Goal: Transaction & Acquisition: Book appointment/travel/reservation

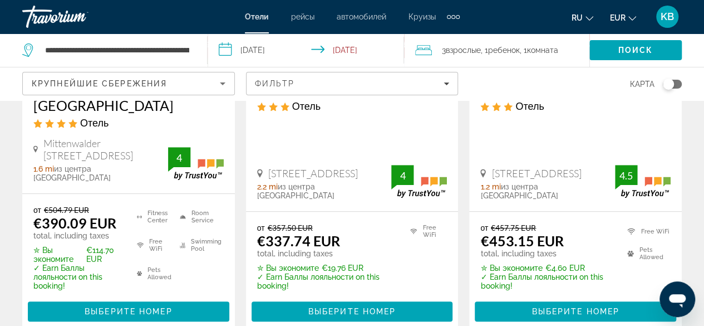
scroll to position [251, 0]
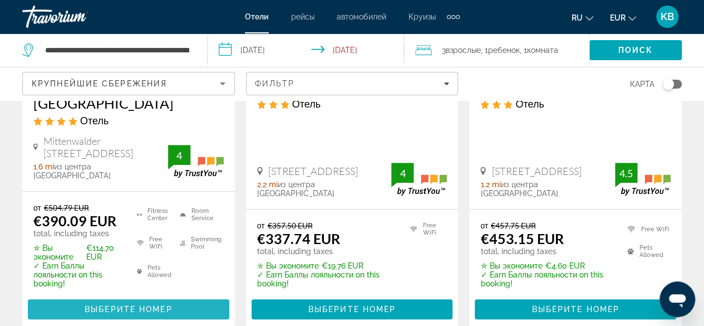
click at [141, 305] on span "Выберите номер" at bounding box center [128, 309] width 87 height 9
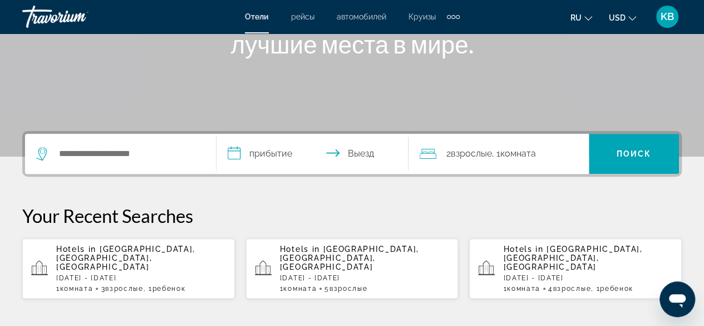
scroll to position [207, 0]
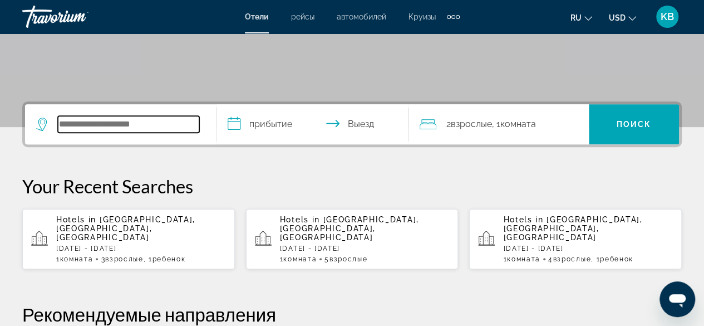
click at [113, 123] on input "Search hotel destination" at bounding box center [128, 124] width 141 height 17
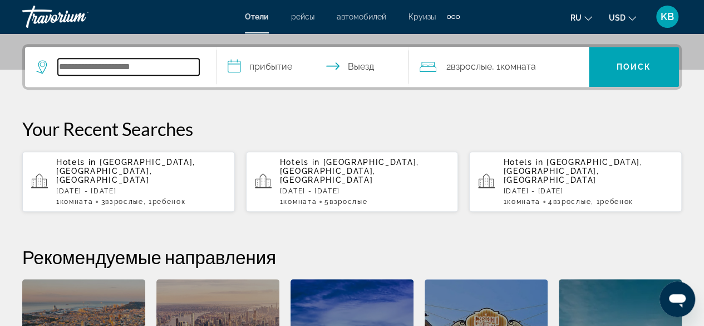
scroll to position [272, 0]
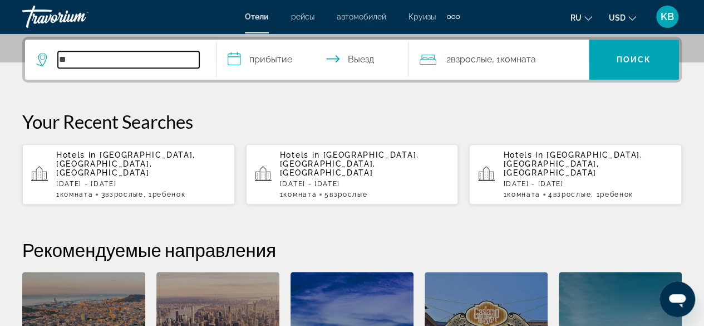
type input "*"
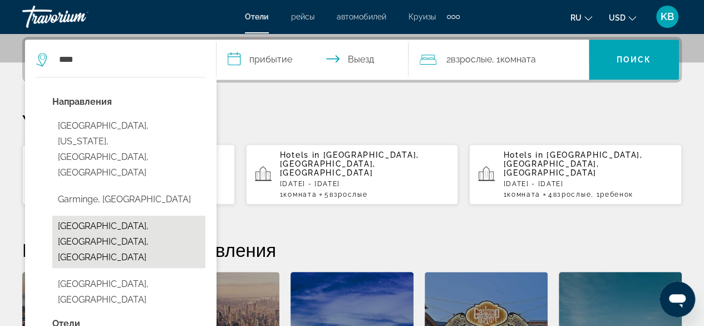
click at [153, 216] on button "Garmisch-Partenkirchen, Upper Bavarian Alps And Lakes, Germany" at bounding box center [128, 242] width 153 height 52
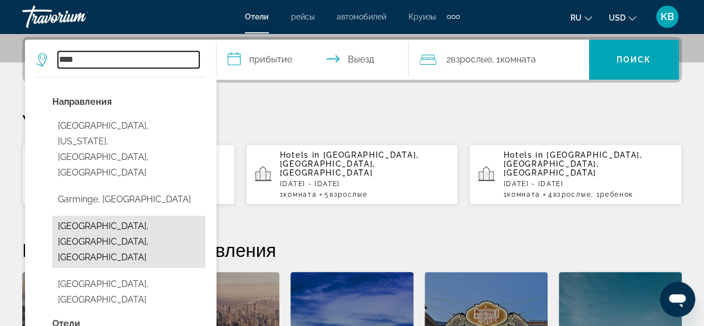
type input "**********"
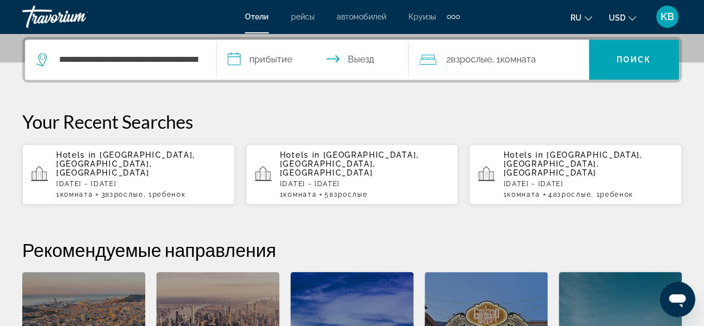
click at [277, 55] on input "**********" at bounding box center [315, 61] width 196 height 43
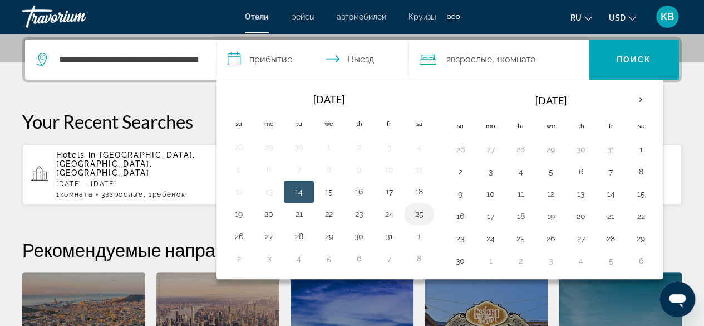
click at [411, 209] on button "25" at bounding box center [419, 214] width 18 height 16
click at [0, 0] on div at bounding box center [0, 0] width 0 height 0
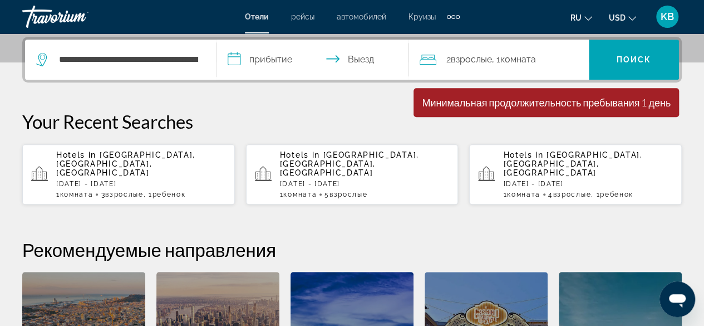
click at [361, 60] on input "**********" at bounding box center [315, 61] width 196 height 43
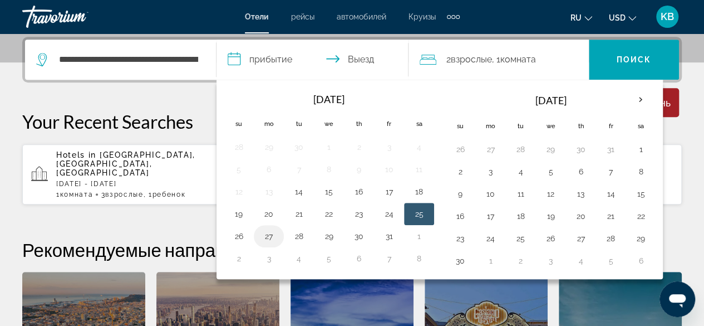
click at [265, 231] on button "27" at bounding box center [269, 236] width 18 height 16
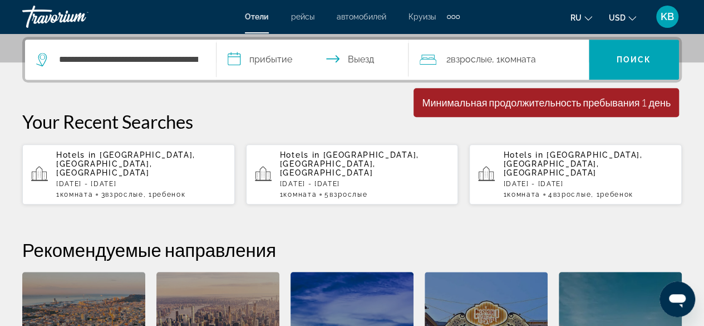
click at [513, 46] on div "2 Взрослый Взрослые , 1 Комната номера" at bounding box center [504, 60] width 169 height 40
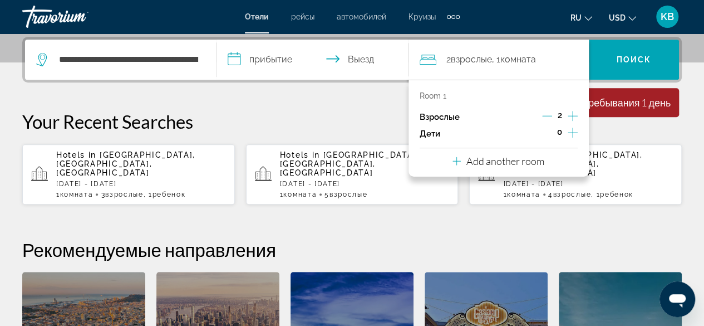
click at [575, 117] on icon "Increment adults" at bounding box center [573, 115] width 10 height 13
click at [523, 159] on p "Add another room" at bounding box center [506, 161] width 78 height 12
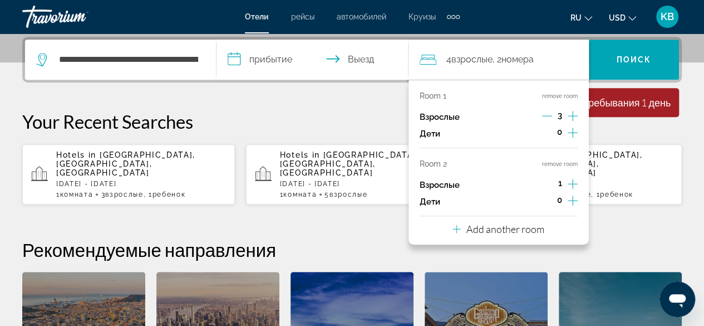
click at [545, 112] on icon "Decrement adults" at bounding box center [547, 116] width 10 height 10
click at [569, 199] on icon "Increment children" at bounding box center [573, 200] width 10 height 13
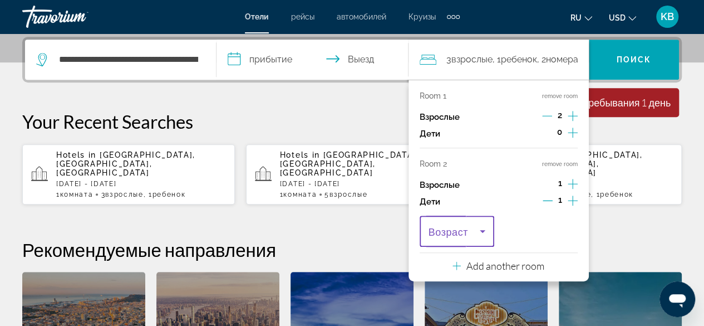
click at [482, 233] on icon "Travelers: 3 adults, 1 child" at bounding box center [482, 230] width 13 height 13
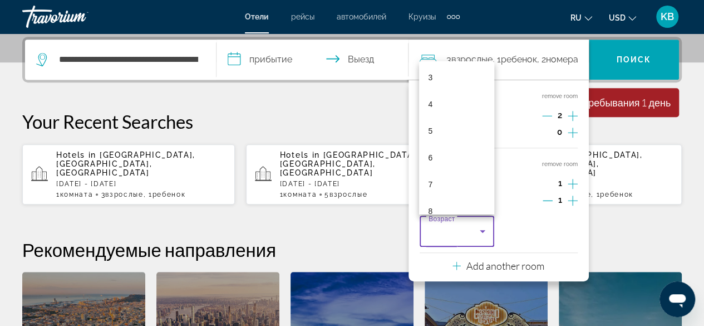
scroll to position [89, 0]
click at [435, 183] on mat-option "7" at bounding box center [456, 177] width 75 height 27
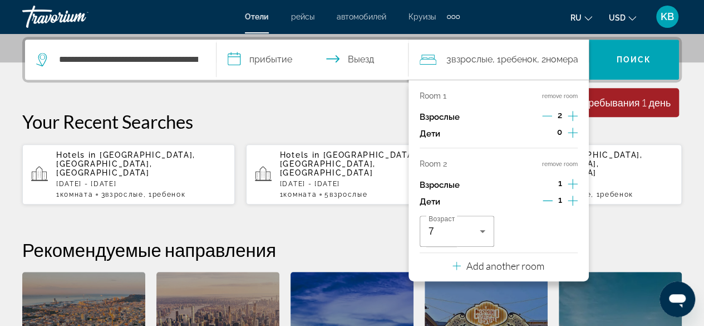
click at [632, 232] on div "**********" at bounding box center [352, 237] width 704 height 400
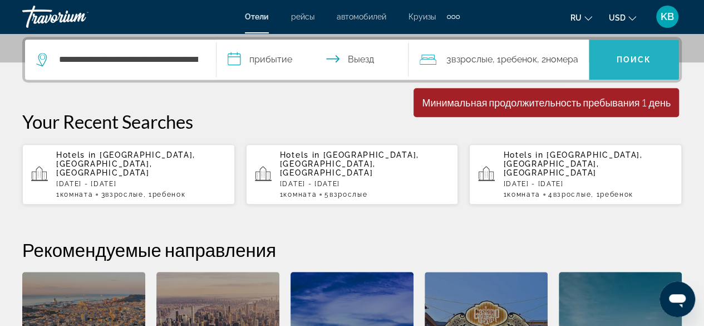
click at [616, 53] on span "Search" at bounding box center [634, 59] width 90 height 27
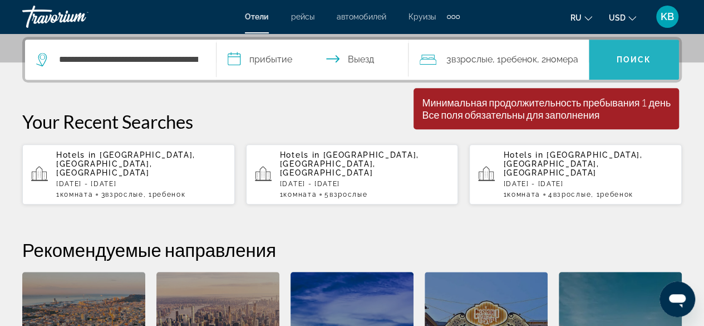
click at [615, 57] on span "Search" at bounding box center [634, 59] width 90 height 27
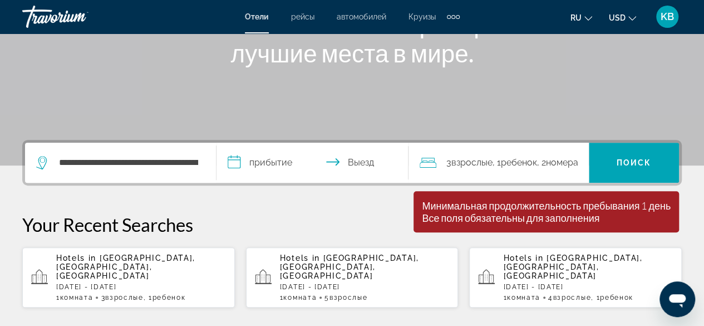
scroll to position [109, 0]
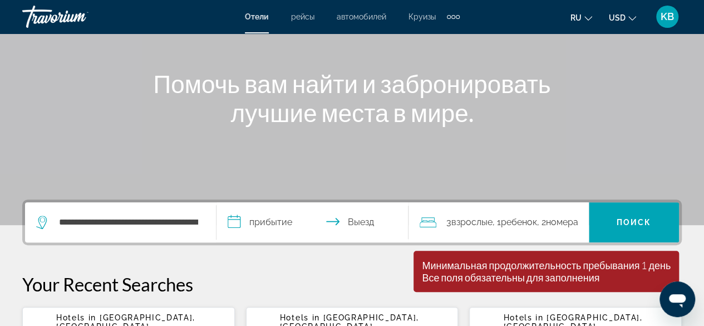
click at [363, 212] on input "**********" at bounding box center [315, 223] width 196 height 43
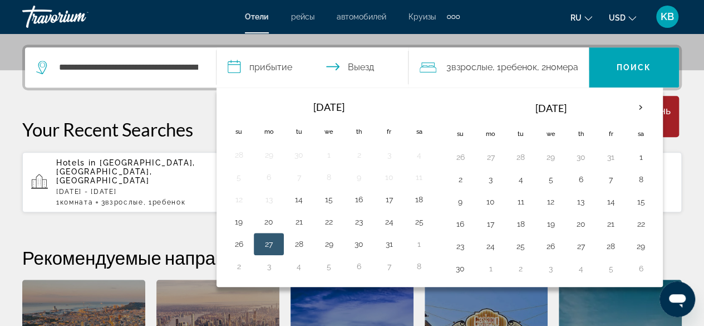
scroll to position [272, 0]
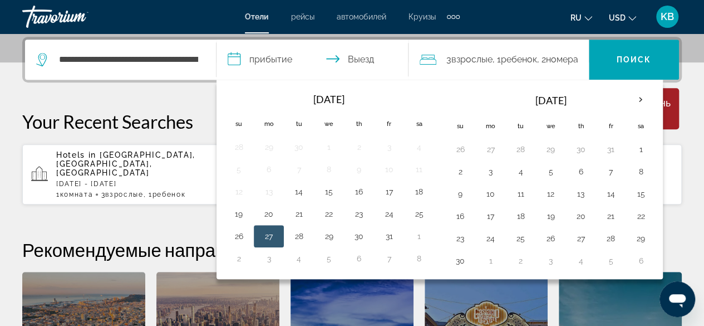
click at [275, 232] on button "27" at bounding box center [269, 236] width 18 height 16
click at [253, 57] on input "**********" at bounding box center [315, 61] width 196 height 43
click at [412, 213] on button "25" at bounding box center [419, 214] width 18 height 16
type input "**********"
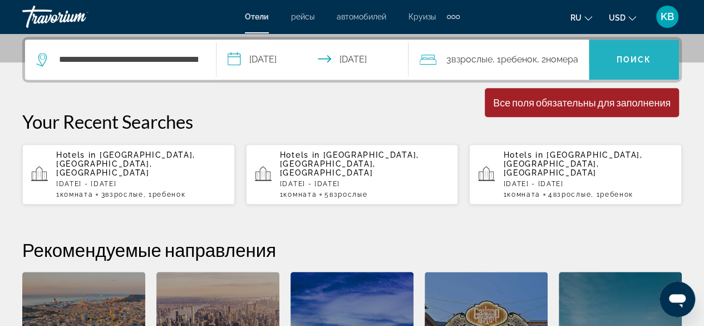
click at [644, 56] on span "Поиск" at bounding box center [634, 59] width 35 height 9
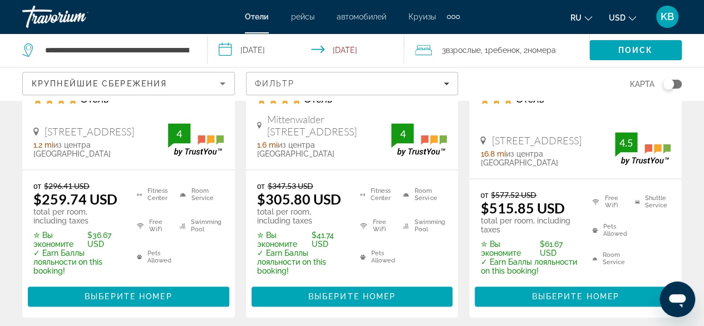
scroll to position [757, 0]
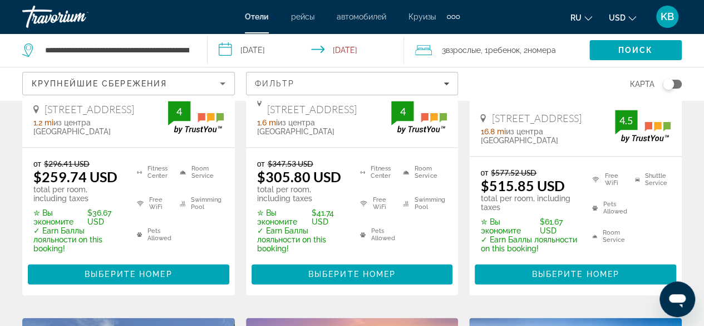
click at [309, 119] on span "из центра [GEOGRAPHIC_DATA]" at bounding box center [295, 127] width 77 height 18
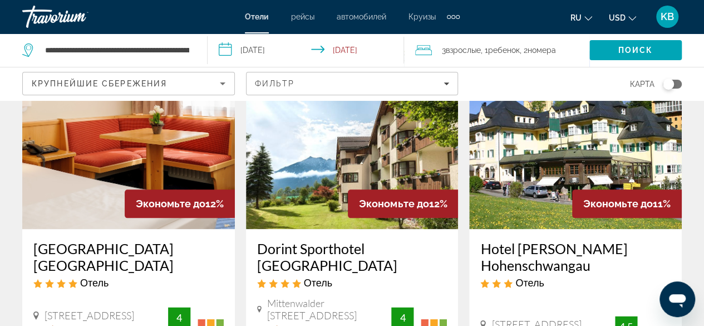
scroll to position [535, 0]
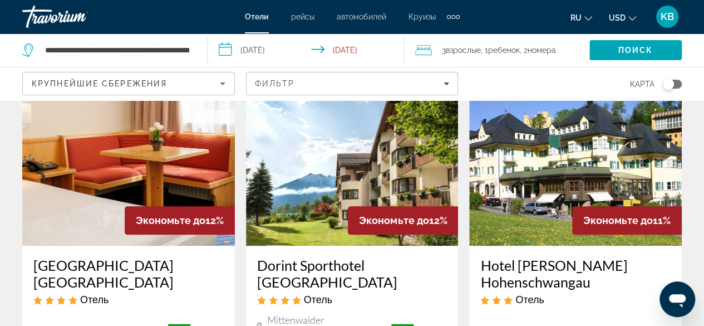
click at [315, 181] on img "Main content" at bounding box center [352, 156] width 213 height 178
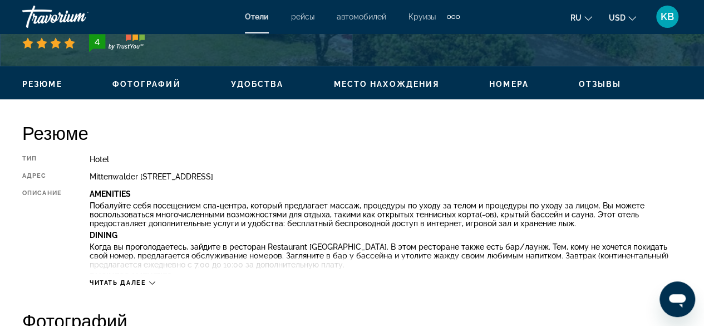
scroll to position [600, 0]
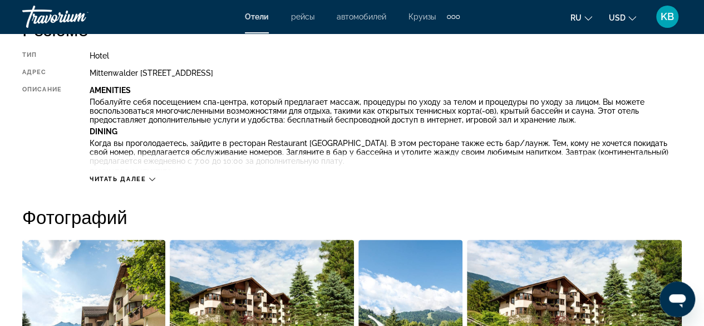
click at [156, 175] on div "Читать далее" at bounding box center [386, 168] width 593 height 31
click at [153, 176] on icon "Main content" at bounding box center [152, 179] width 6 height 6
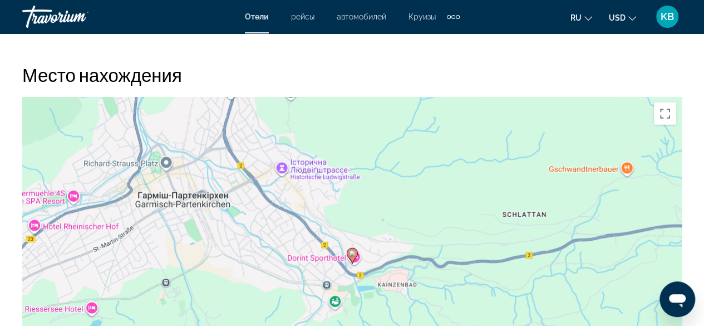
scroll to position [1632, 0]
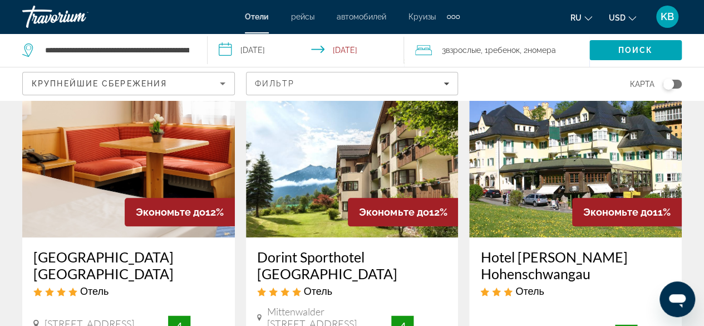
scroll to position [527, 0]
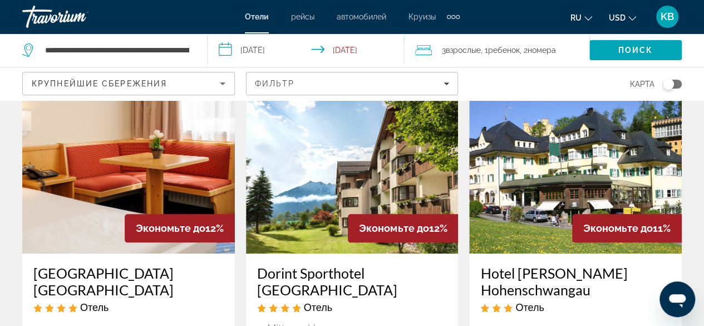
click at [99, 179] on img "Main content" at bounding box center [128, 164] width 213 height 178
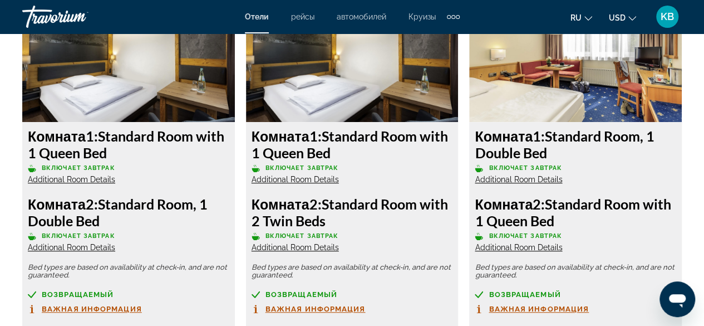
scroll to position [2389, 0]
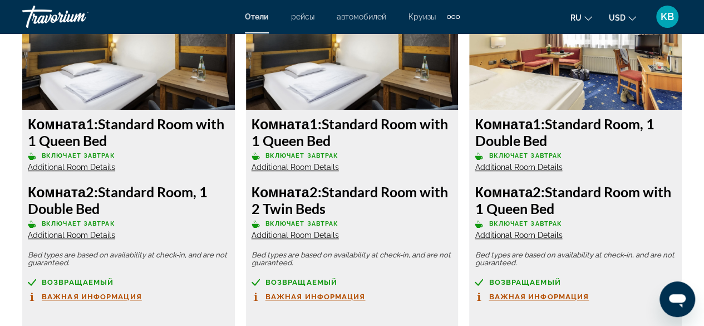
click at [551, 294] on span "Важная информация" at bounding box center [539, 296] width 100 height 7
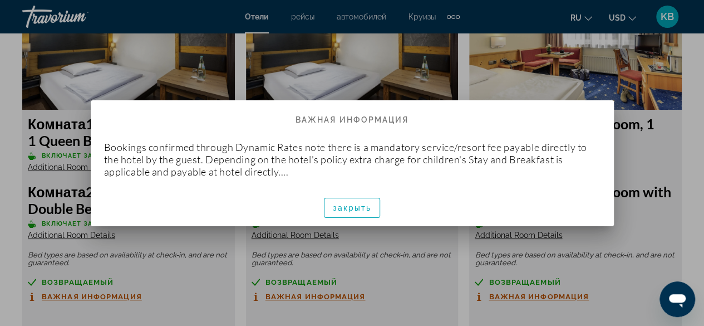
scroll to position [0, 0]
click at [632, 168] on div at bounding box center [352, 163] width 704 height 326
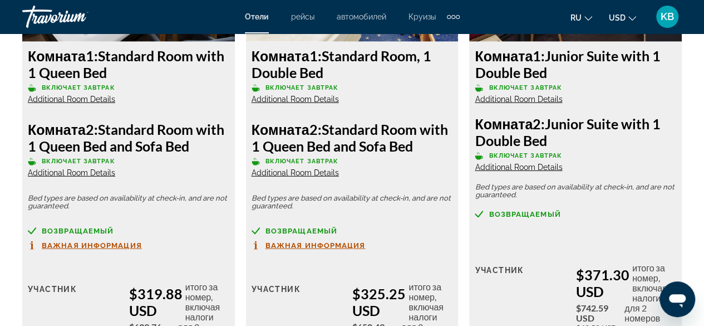
scroll to position [3612, 0]
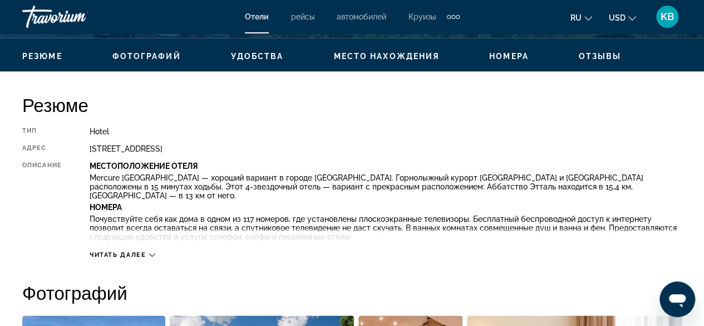
scroll to position [531, 0]
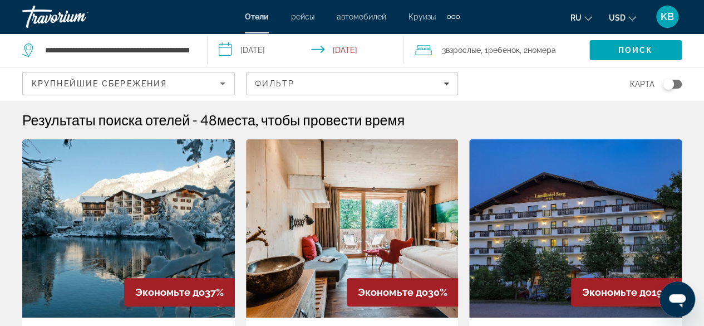
click at [528, 56] on span ", 2 Комната номера" at bounding box center [538, 50] width 36 height 16
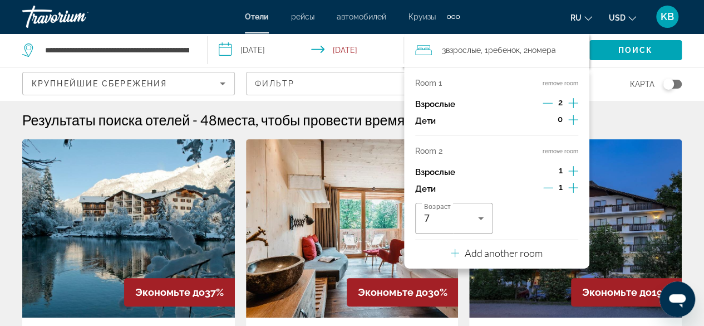
click at [548, 185] on icon "Decrement children" at bounding box center [549, 188] width 10 height 10
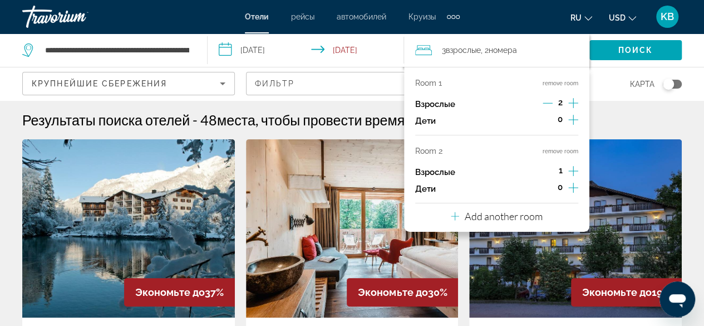
click at [572, 165] on icon "Increment adults" at bounding box center [574, 170] width 10 height 13
click at [573, 118] on icon "Increment children" at bounding box center [574, 120] width 10 height 10
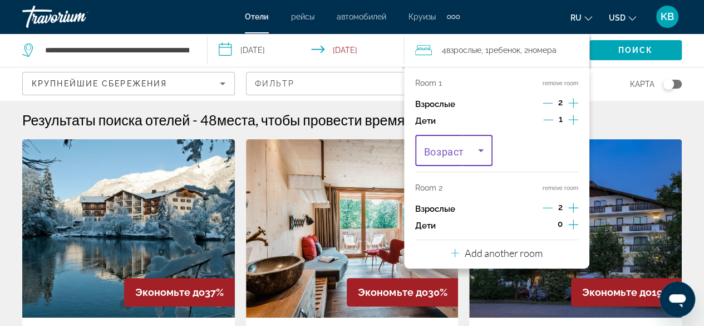
click at [480, 153] on icon "Travelers: 4 adults, 1 child" at bounding box center [480, 150] width 13 height 13
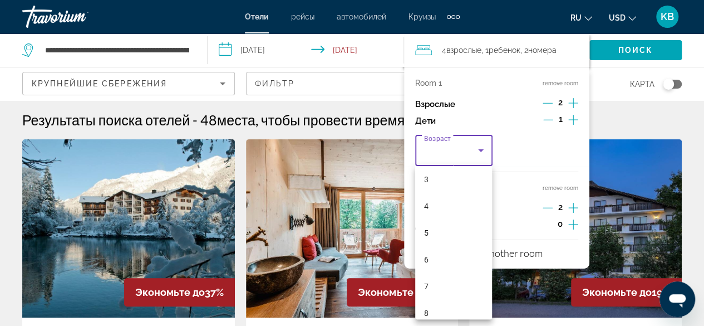
scroll to position [89, 0]
click at [425, 282] on span "7" at bounding box center [426, 281] width 4 height 13
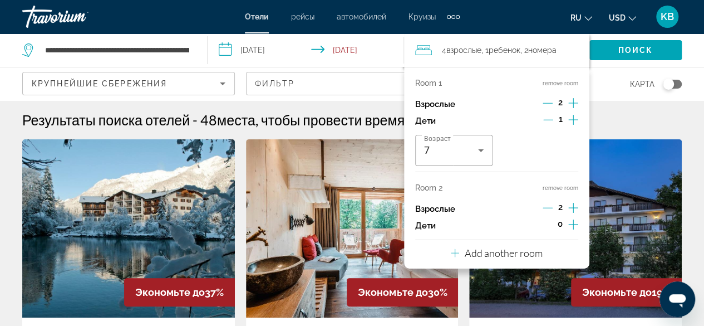
click at [618, 113] on div "Результаты поиска отелей - 48 места, чтобы провести время" at bounding box center [352, 119] width 660 height 17
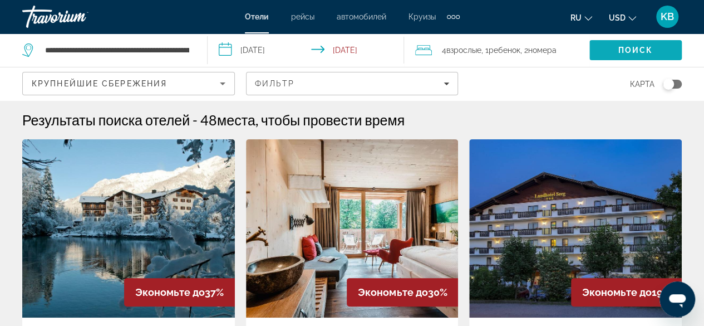
click at [621, 53] on span "Поиск" at bounding box center [636, 50] width 35 height 9
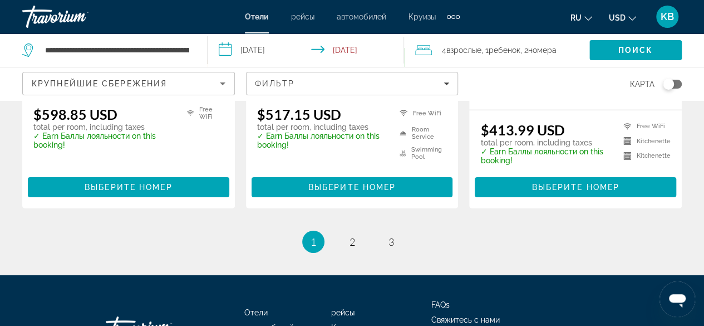
scroll to position [1742, 0]
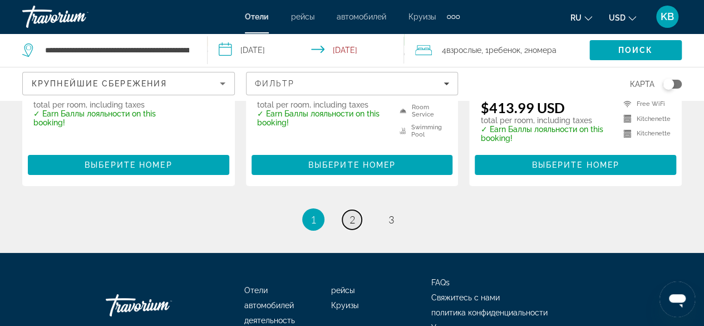
click at [352, 213] on span "2" at bounding box center [353, 219] width 6 height 12
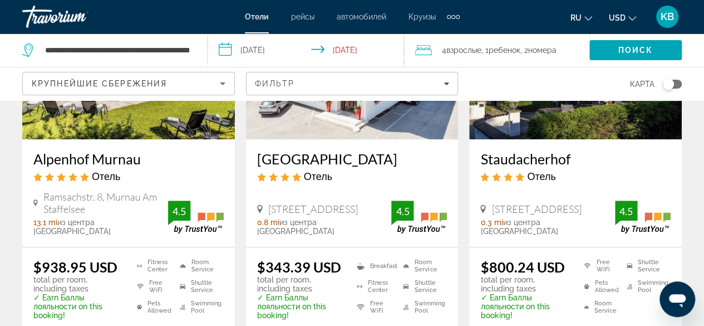
scroll to position [200, 0]
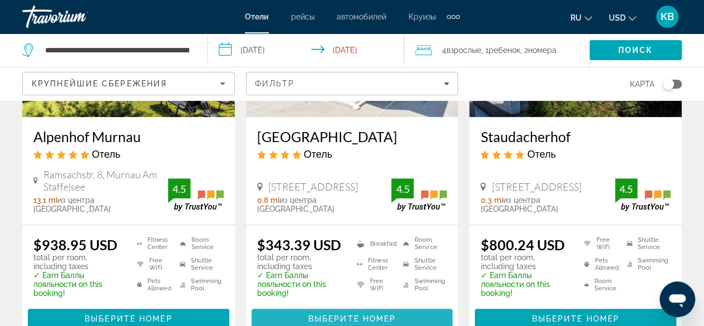
click at [339, 314] on span "Выберите номер" at bounding box center [352, 318] width 87 height 9
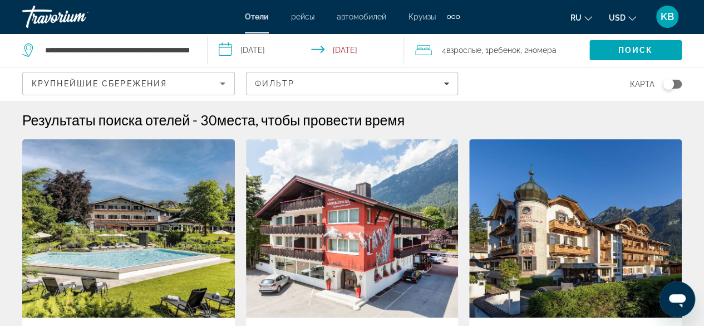
click at [549, 50] on span "номера" at bounding box center [542, 50] width 28 height 9
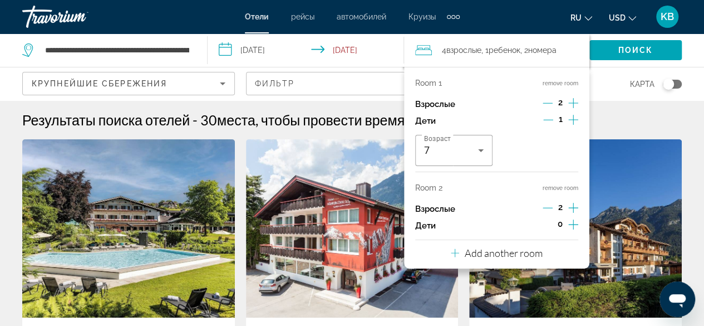
click at [570, 100] on icon "Increment adults" at bounding box center [574, 102] width 10 height 13
click at [544, 205] on icon "Decrement adults" at bounding box center [548, 208] width 10 height 10
click at [559, 207] on span "1" at bounding box center [561, 207] width 4 height 9
click at [562, 207] on div "1" at bounding box center [561, 208] width 35 height 17
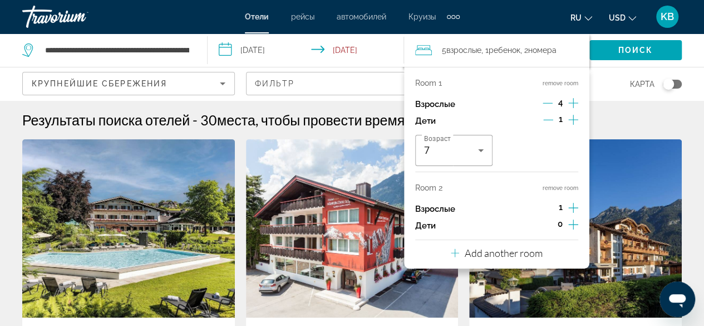
click at [562, 207] on div "1" at bounding box center [561, 208] width 35 height 17
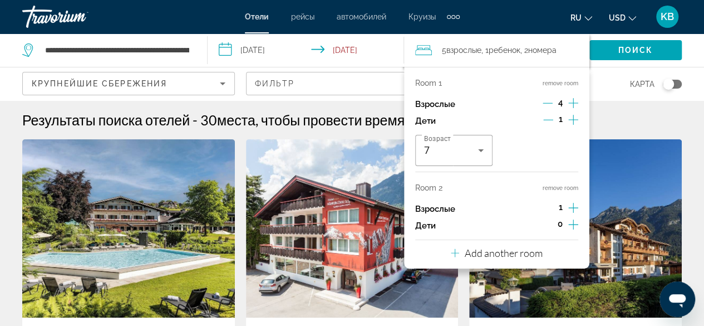
click at [562, 207] on div "1" at bounding box center [561, 208] width 35 height 17
drag, startPoint x: 562, startPoint y: 207, endPoint x: 557, endPoint y: 208, distance: 5.8
click at [557, 208] on div "1" at bounding box center [561, 208] width 35 height 17
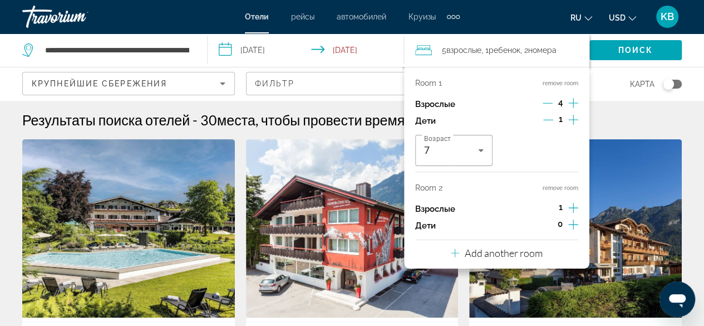
click at [557, 208] on div "1" at bounding box center [561, 208] width 35 height 17
drag, startPoint x: 557, startPoint y: 208, endPoint x: 459, endPoint y: 100, distance: 146.3
click at [459, 100] on div "Room 1 remove room Взрослые 4 Дети 1 Возраст 7 Room 2 remove room Взрослые 1 Де…" at bounding box center [496, 168] width 185 height 202
click at [609, 67] on div "карта" at bounding box center [575, 83] width 213 height 33
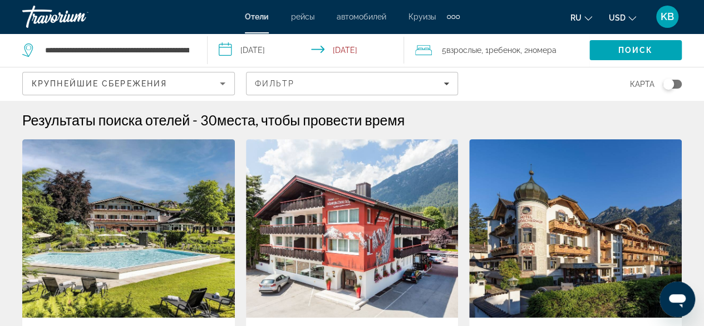
click at [495, 54] on span "Ребенок" at bounding box center [505, 50] width 32 height 9
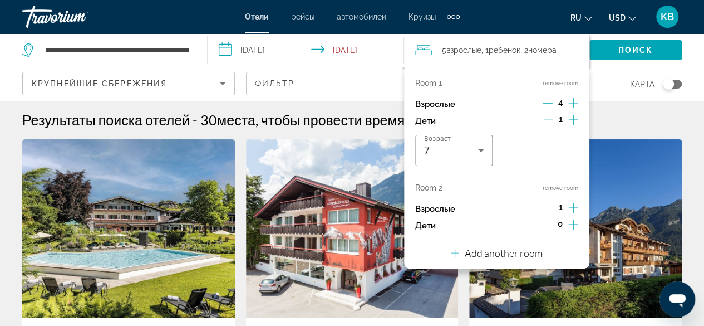
click at [547, 103] on icon "Decrement adults" at bounding box center [548, 103] width 10 height 1
click at [559, 207] on span "1" at bounding box center [561, 207] width 4 height 9
click at [547, 99] on icon "Decrement adults" at bounding box center [548, 103] width 10 height 10
click at [556, 204] on div "1" at bounding box center [561, 208] width 35 height 17
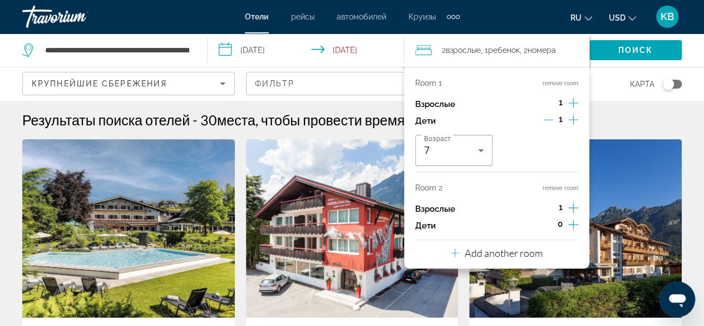
click at [550, 84] on button "remove room" at bounding box center [561, 83] width 36 height 7
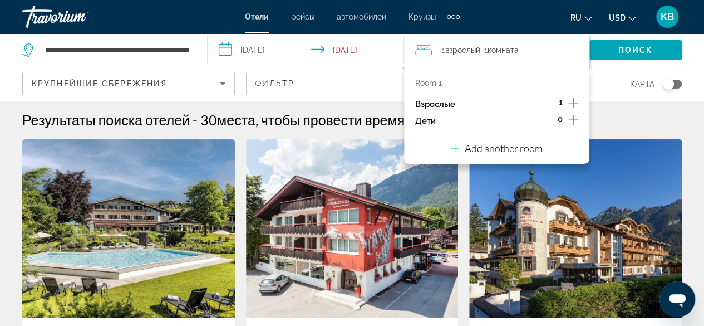
click at [574, 103] on icon "Increment adults" at bounding box center [574, 103] width 10 height 10
click at [572, 122] on icon "Increment children" at bounding box center [574, 119] width 10 height 13
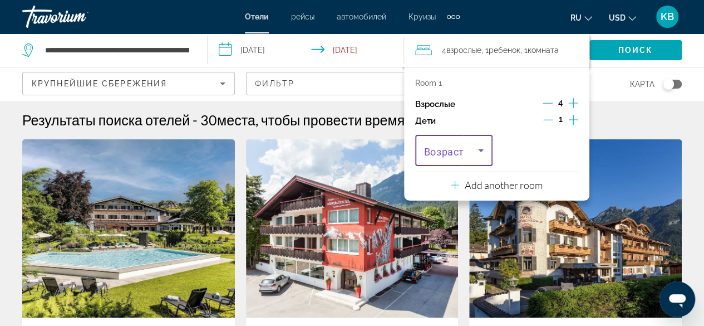
click at [484, 149] on icon "Travelers: 4 adults, 1 child" at bounding box center [480, 150] width 13 height 13
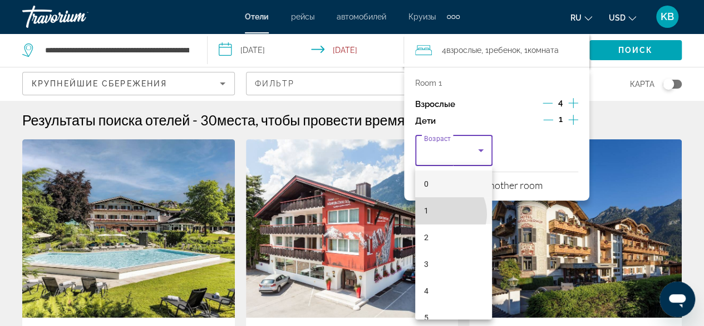
click at [442, 214] on mat-option "1" at bounding box center [453, 210] width 77 height 27
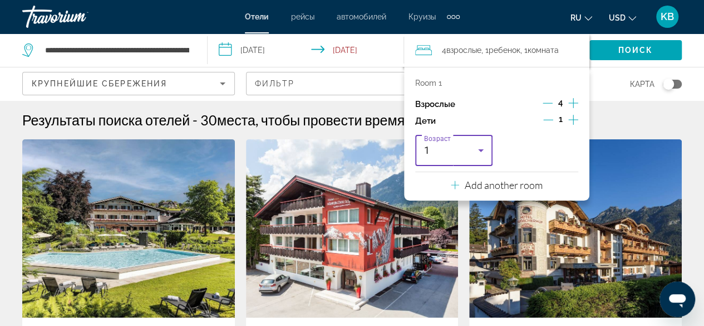
click at [479, 149] on icon "Travelers: 4 adults, 1 child" at bounding box center [480, 150] width 13 height 13
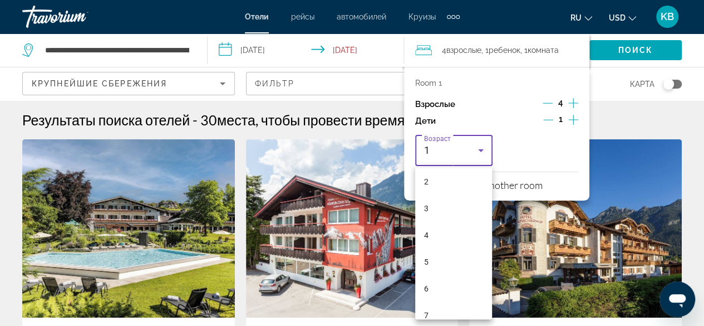
scroll to position [67, 0]
click at [437, 300] on mat-option "7" at bounding box center [453, 304] width 77 height 27
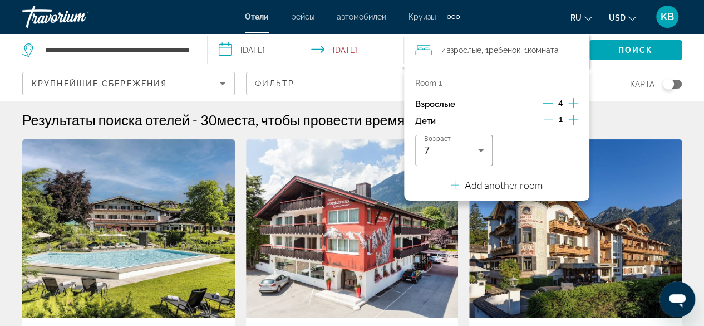
click at [626, 119] on div "Результаты поиска отелей - 30 места, чтобы провести время" at bounding box center [352, 119] width 660 height 17
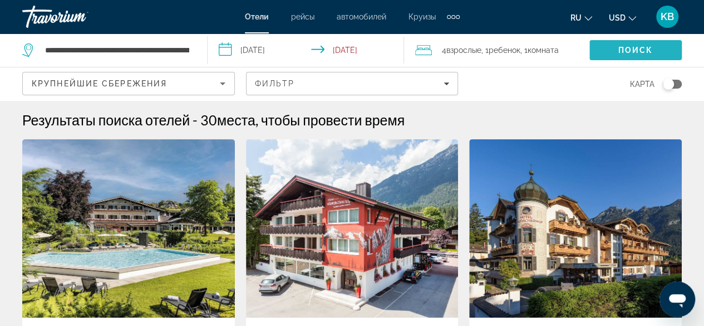
click at [622, 47] on span "Поиск" at bounding box center [636, 50] width 35 height 9
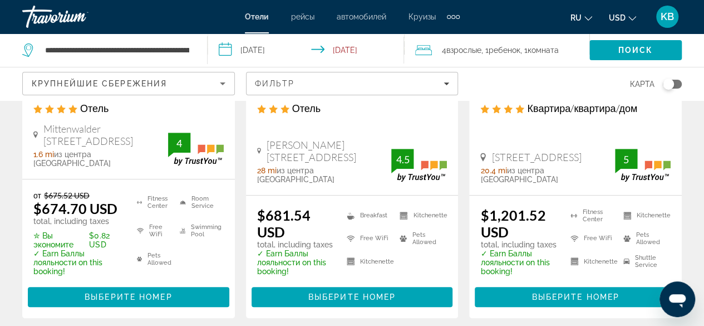
scroll to position [267, 0]
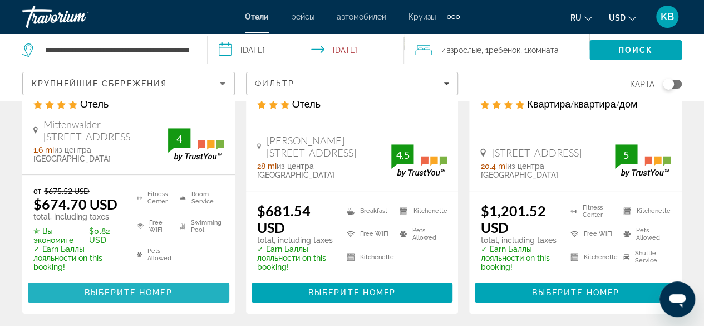
click at [94, 288] on span "Выберите номер" at bounding box center [128, 292] width 87 height 9
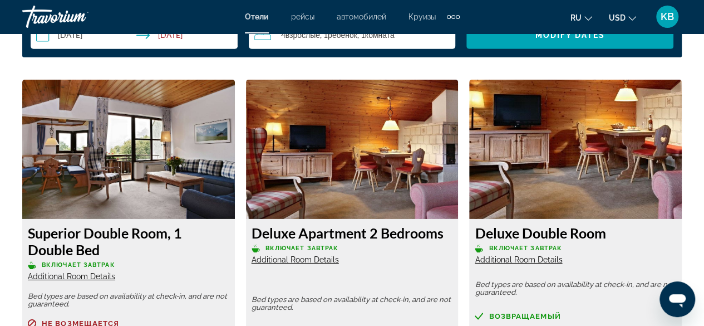
scroll to position [1640, 0]
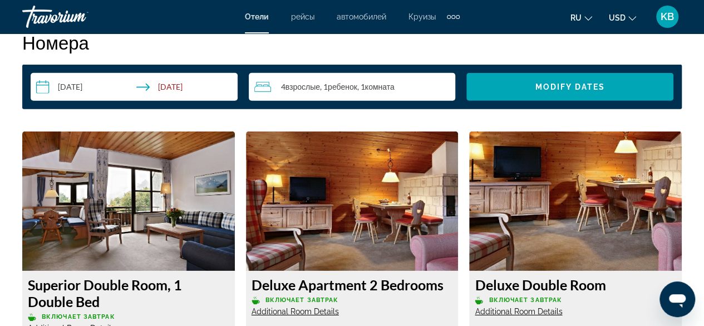
click at [144, 230] on img "Main content" at bounding box center [128, 200] width 213 height 139
click at [92, 295] on h3 "Superior Double Room, 1 Double Bed" at bounding box center [129, 292] width 202 height 33
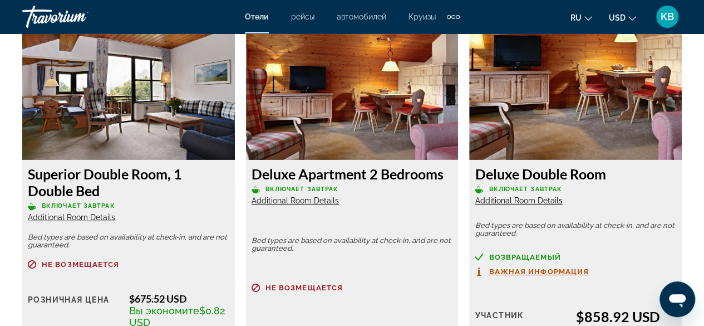
scroll to position [1729, 0]
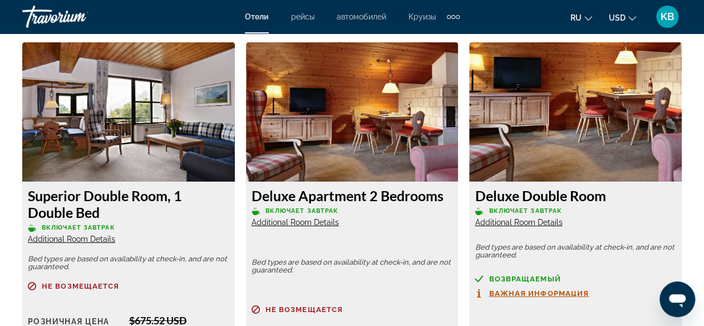
click at [319, 226] on span "Additional Room Details" at bounding box center [295, 222] width 87 height 9
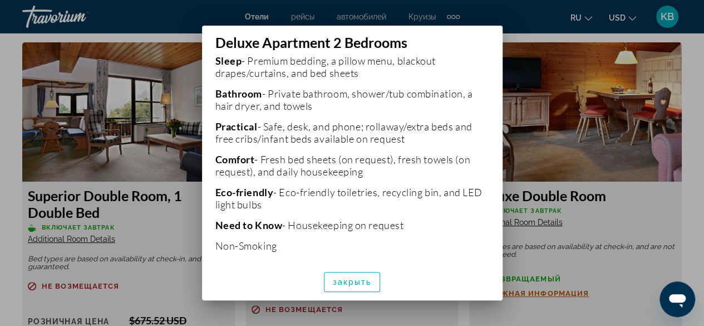
scroll to position [365, 0]
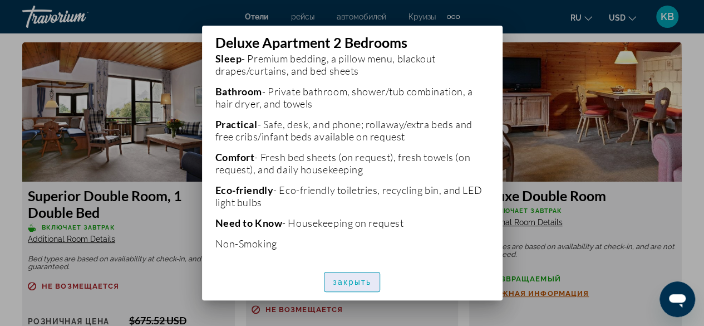
click at [356, 286] on span "закрыть" at bounding box center [352, 281] width 39 height 9
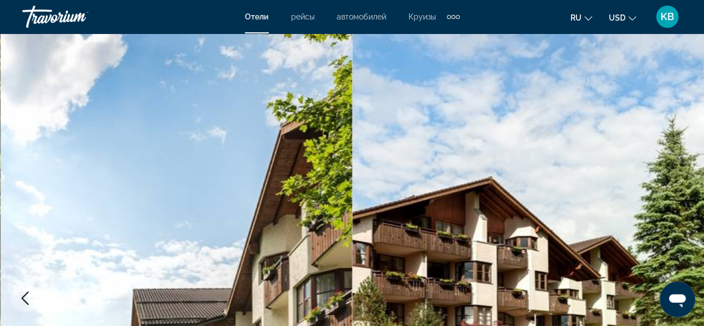
scroll to position [1729, 0]
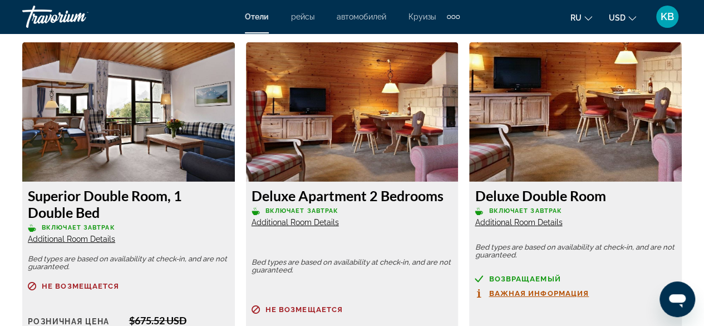
click at [349, 190] on h3 "Deluxe Apartment 2 Bedrooms" at bounding box center [353, 195] width 202 height 17
click at [365, 128] on img "Main content" at bounding box center [352, 111] width 213 height 139
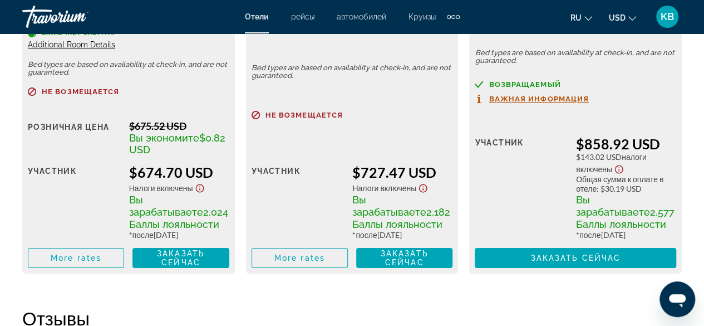
scroll to position [1930, 0]
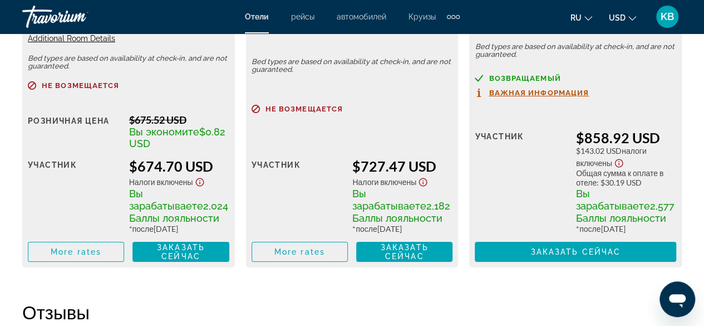
click at [415, 208] on div "Вы зарабатываете 2,182 Баллы лояльности" at bounding box center [402, 205] width 100 height 37
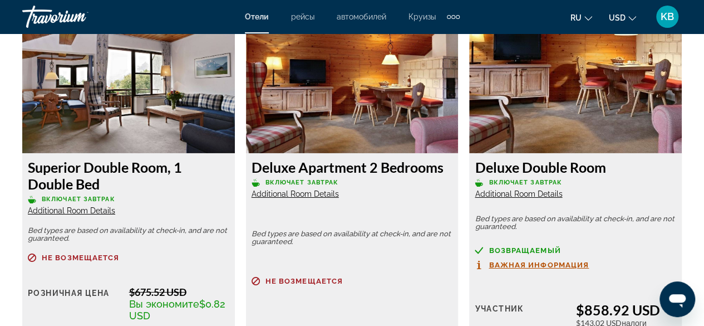
scroll to position [1751, 0]
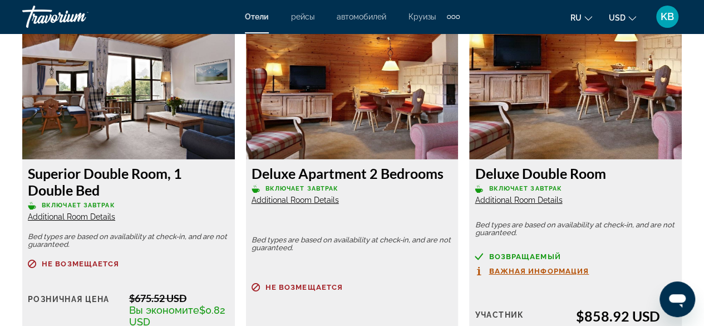
click at [92, 216] on span "Additional Room Details" at bounding box center [71, 216] width 87 height 9
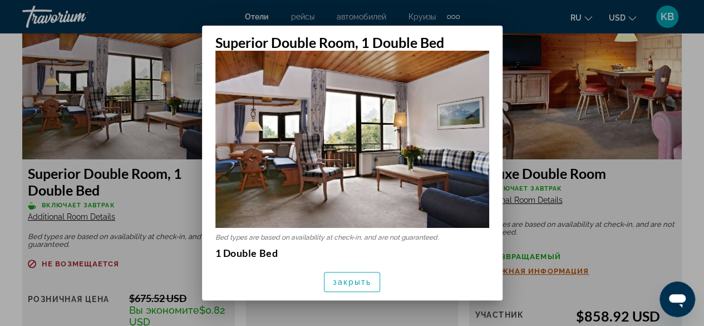
scroll to position [1, 0]
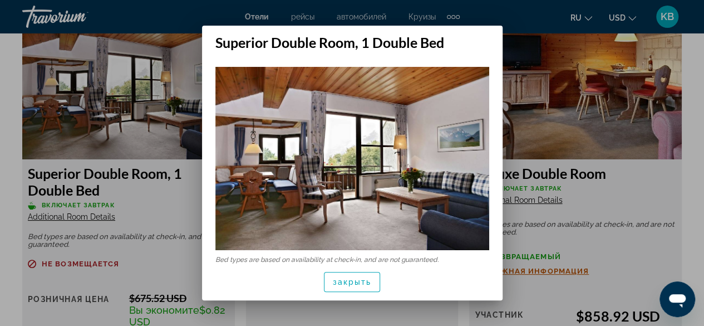
click at [396, 139] on img at bounding box center [353, 158] width 274 height 183
click at [471, 208] on img at bounding box center [353, 158] width 274 height 183
click at [472, 232] on img at bounding box center [353, 158] width 274 height 183
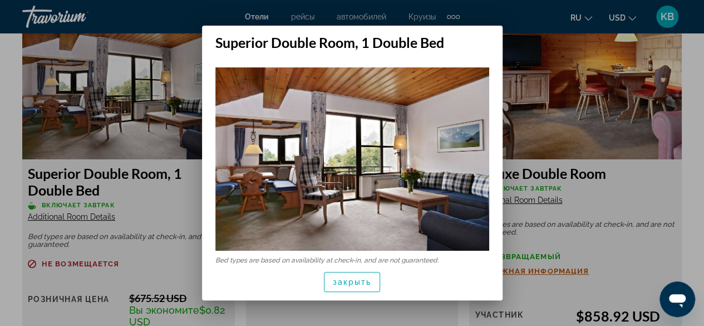
click at [88, 101] on div at bounding box center [352, 163] width 704 height 326
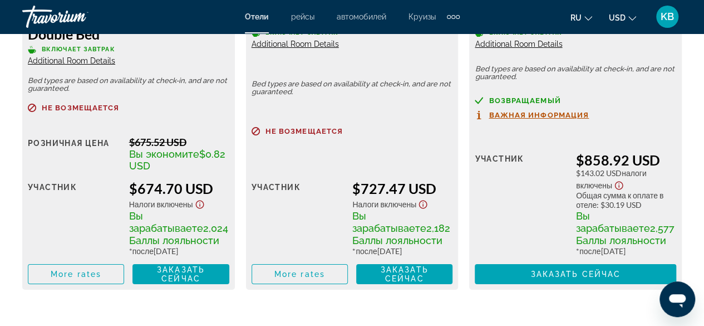
scroll to position [1930, 0]
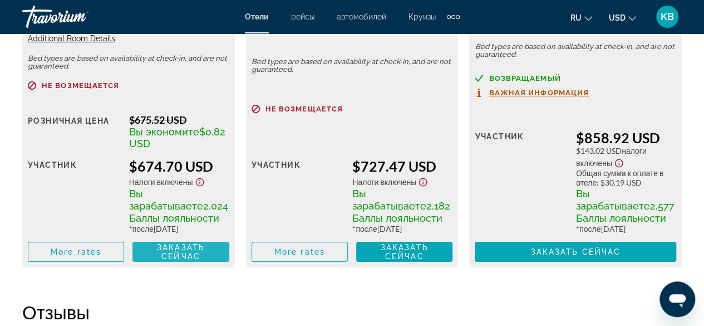
click at [159, 248] on span "Заказать сейчас" at bounding box center [181, 252] width 48 height 18
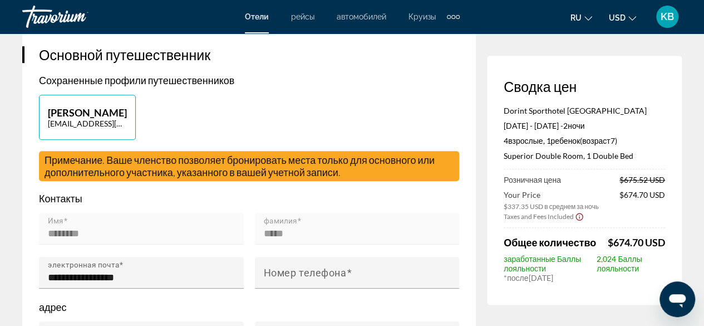
scroll to position [267, 0]
